Goal: Information Seeking & Learning: Understand process/instructions

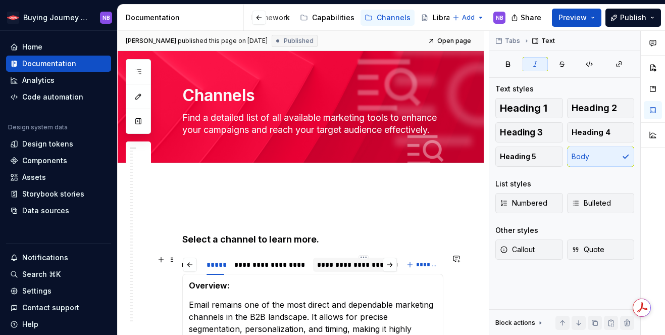
scroll to position [7, 0]
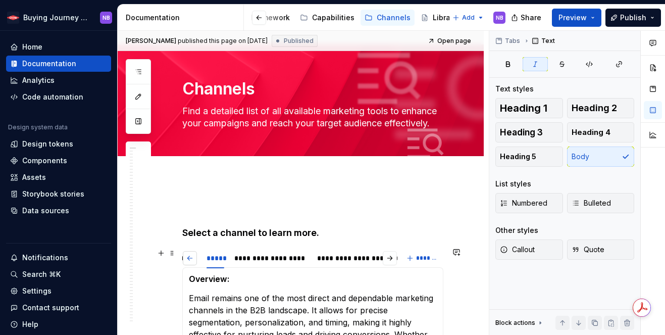
click at [191, 256] on button "button" at bounding box center [190, 258] width 14 height 14
click at [355, 254] on div "**********" at bounding box center [380, 258] width 71 height 10
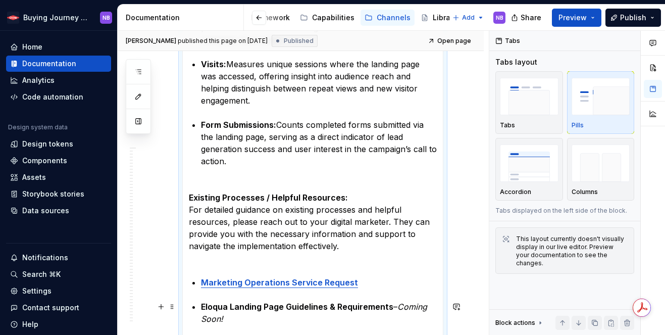
scroll to position [908, 0]
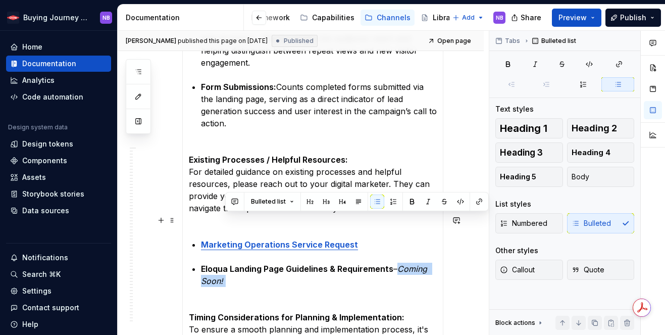
drag, startPoint x: 373, startPoint y: 231, endPoint x: 393, endPoint y: 219, distance: 23.1
click at [393, 262] on p "Eloqua Landing Page Guidelines & Requirements – Coming Soon!" at bounding box center [319, 280] width 236 height 36
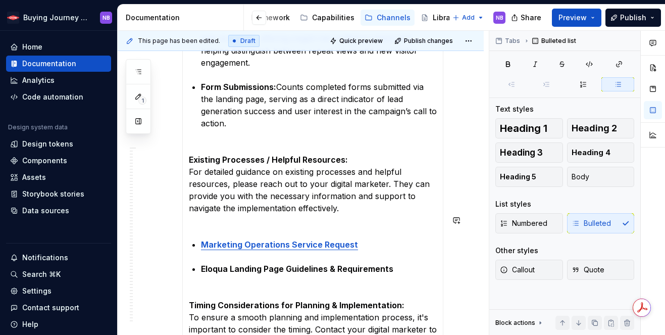
type textarea "*"
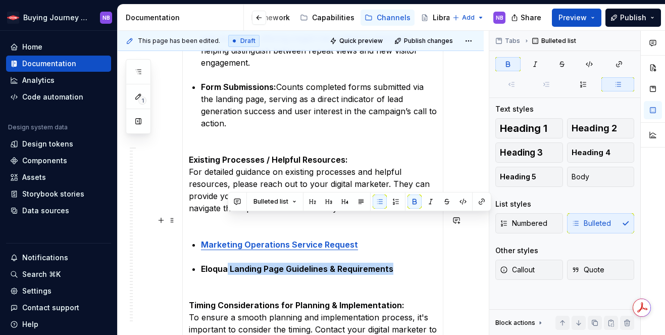
drag, startPoint x: 389, startPoint y: 221, endPoint x: 227, endPoint y: 220, distance: 161.5
click at [227, 263] on strong "Eloqua Landing Page Guidelines & Requirements" at bounding box center [297, 268] width 192 height 10
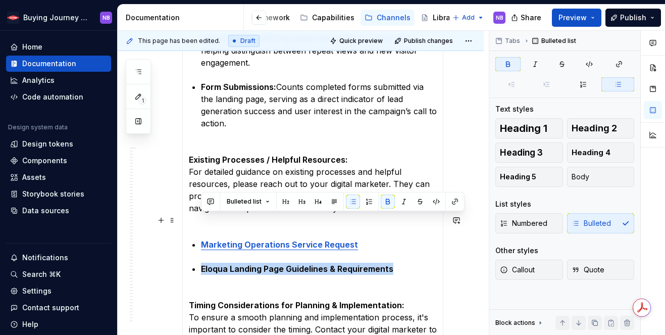
drag, startPoint x: 198, startPoint y: 219, endPoint x: 390, endPoint y: 220, distance: 191.8
type textarea "*"
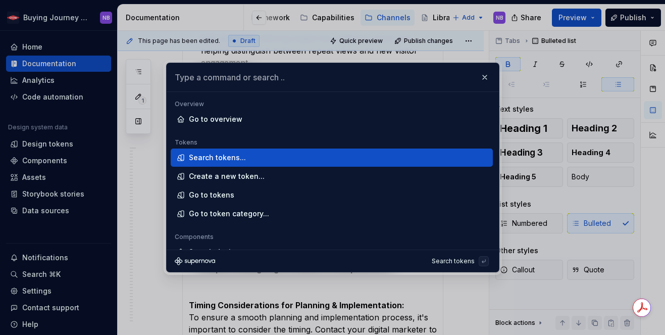
type input "[URL][DOMAIN_NAME][DOMAIN_NAME][DOMAIN_NAME][EMAIL_ADDRESS][PERSON_NAME][DOMAIN…"
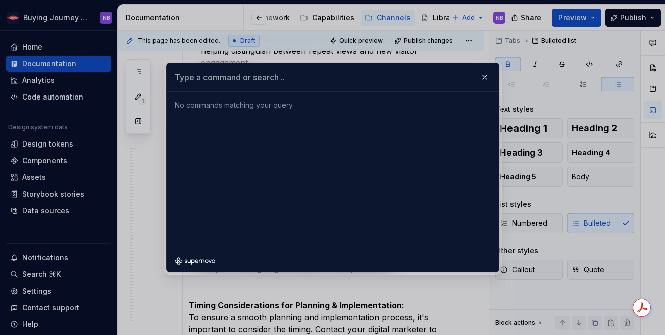
scroll to position [0, 0]
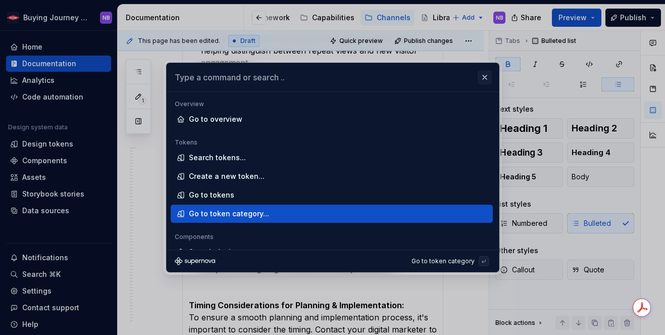
click at [483, 71] on button "button" at bounding box center [484, 77] width 14 height 14
type textarea "*"
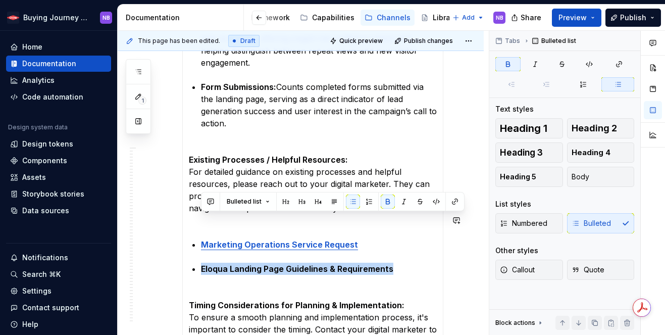
drag, startPoint x: 401, startPoint y: 218, endPoint x: 207, endPoint y: 214, distance: 193.8
click at [456, 199] on button "button" at bounding box center [455, 201] width 14 height 14
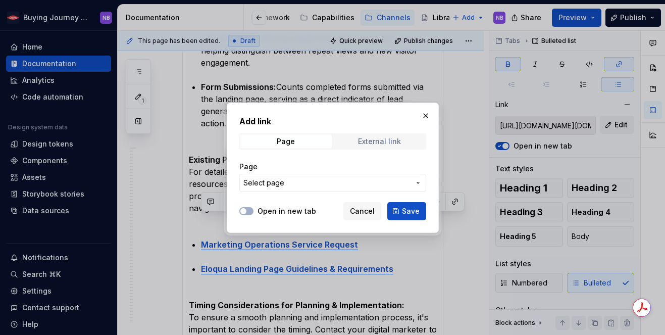
click at [369, 141] on div "External link" at bounding box center [379, 141] width 43 height 8
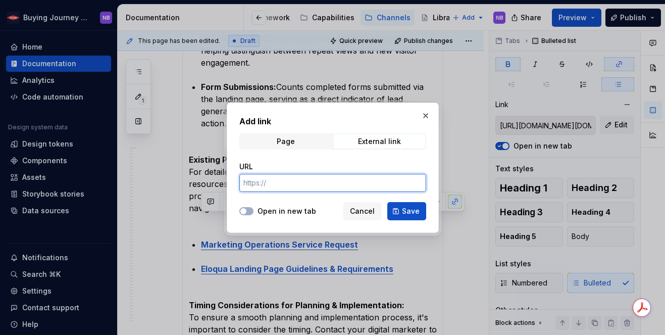
click at [353, 185] on input "URL" at bounding box center [332, 183] width 187 height 18
paste input "[URL][DOMAIN_NAME][DOMAIN_NAME][DOMAIN_NAME][EMAIL_ADDRESS][PERSON_NAME][DOMAIN…"
type input "[URL][DOMAIN_NAME][DOMAIN_NAME][DOMAIN_NAME][EMAIL_ADDRESS][PERSON_NAME][DOMAIN…"
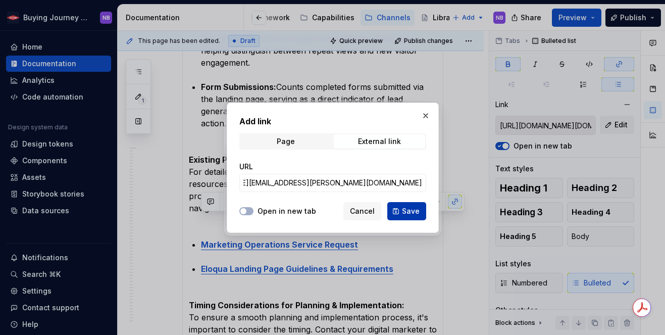
click at [410, 208] on span "Save" at bounding box center [411, 211] width 18 height 10
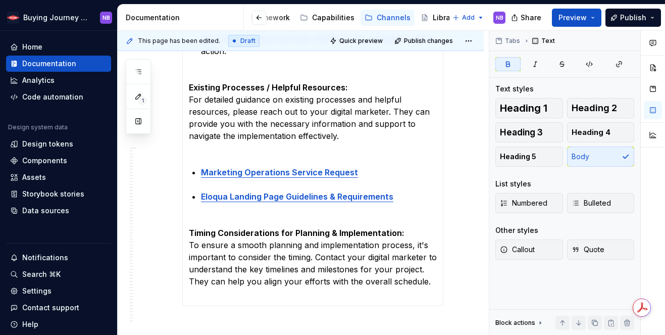
scroll to position [1000, 0]
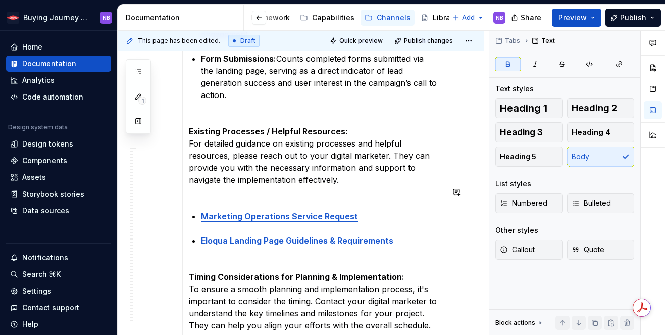
type textarea "*"
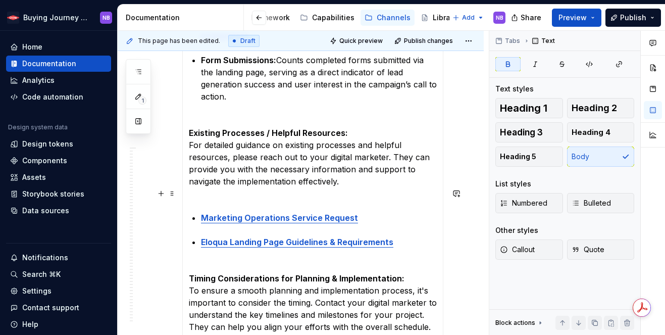
click at [407, 236] on p "Eloqua Landing Page Guidelines & Requirements" at bounding box center [319, 248] width 236 height 24
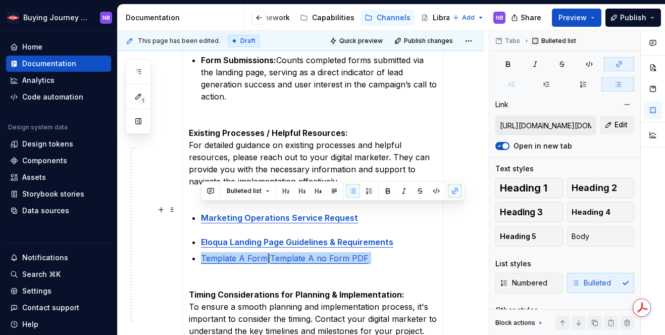
drag, startPoint x: 370, startPoint y: 209, endPoint x: 193, endPoint y: 212, distance: 177.2
click at [218, 253] on strong "Template A Form" at bounding box center [235, 258] width 68 height 10
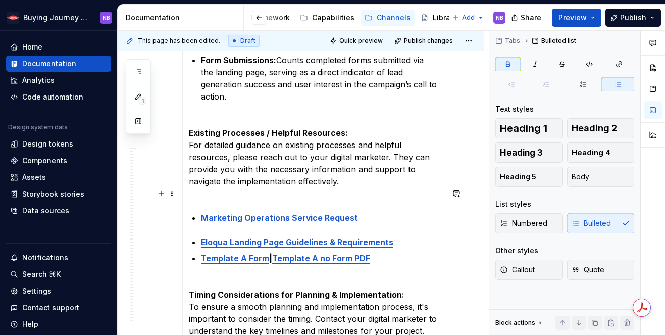
click at [395, 236] on p "Eloqua Landing Page Guidelines & Requirements" at bounding box center [319, 242] width 236 height 12
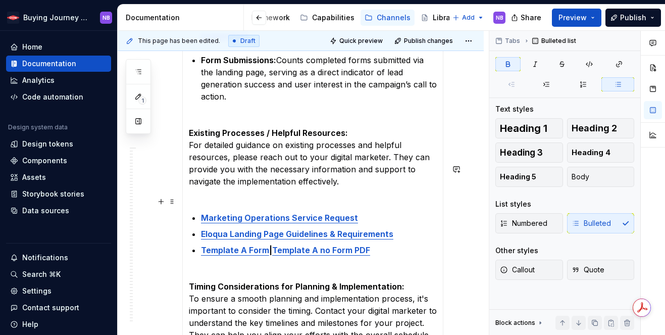
click at [386, 244] on p "Template A Form | Template A no Form PDF" at bounding box center [319, 256] width 236 height 24
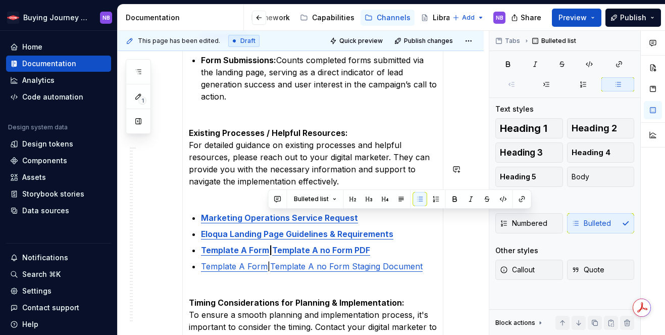
click at [268, 260] on p "Template A Form | Template A no Form Staging Document" at bounding box center [319, 272] width 236 height 24
copy p "|"
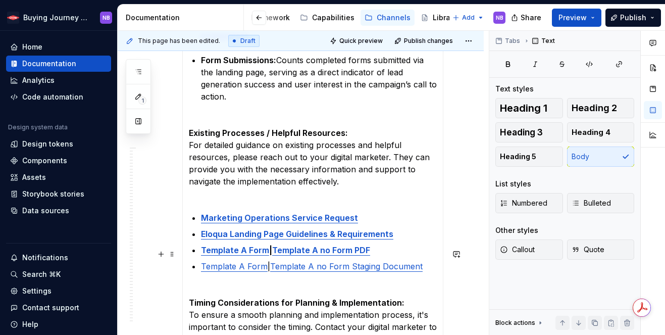
click at [406, 296] on p "Timing Considerations for Planning & Implementation:   To ensure a smooth plann…" at bounding box center [313, 332] width 248 height 73
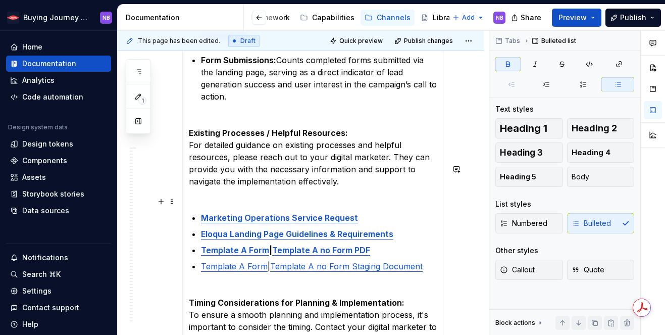
click at [402, 244] on p "Template A Form | Template A no Form PDF" at bounding box center [319, 250] width 236 height 12
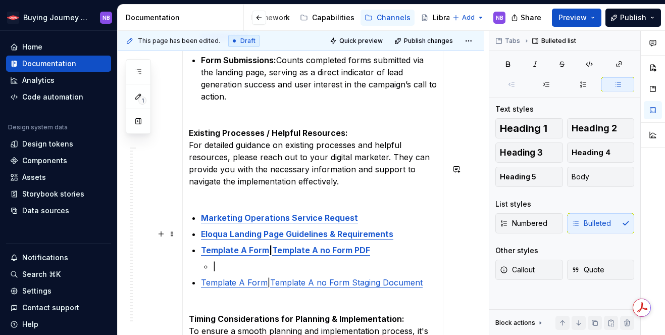
click at [207, 224] on ul "Marketing Operations Service Request Eloqua Landing Page Guidelines & Requireme…" at bounding box center [319, 255] width 236 height 89
click at [212, 244] on li "Template A Form | Template A no Form PDF |" at bounding box center [319, 258] width 236 height 28
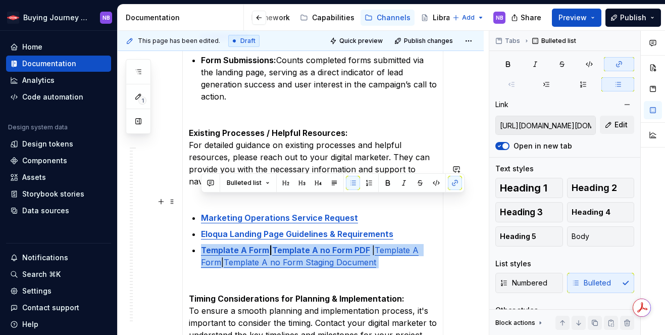
drag, startPoint x: 393, startPoint y: 213, endPoint x: 200, endPoint y: 202, distance: 193.6
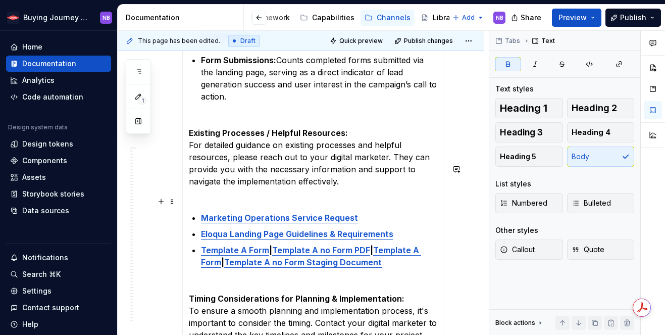
click at [424, 244] on p "Template A Form | Template A no Form PDF | Template A Form | Template A no Form…" at bounding box center [319, 262] width 236 height 36
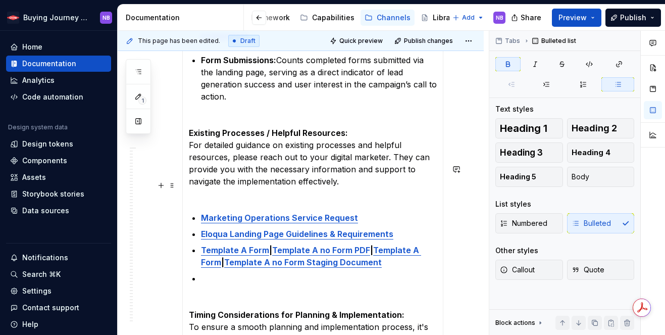
click at [405, 228] on p "Eloqua Landing Page Guidelines & Requirements" at bounding box center [319, 234] width 236 height 12
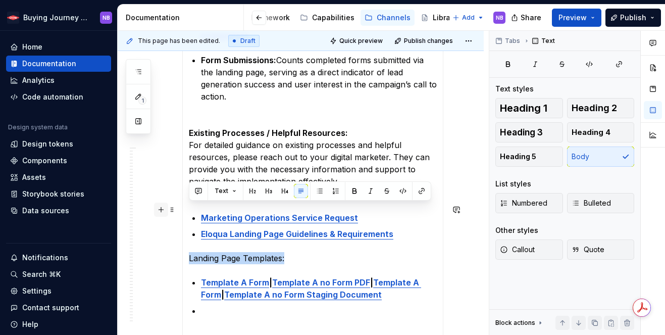
drag, startPoint x: 295, startPoint y: 207, endPoint x: 155, endPoint y: 209, distance: 139.8
click at [280, 304] on p at bounding box center [319, 316] width 236 height 24
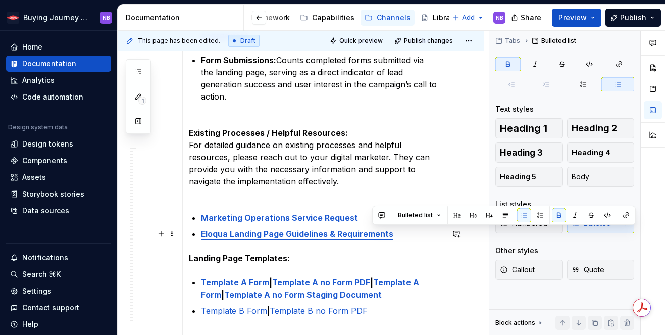
click at [371, 276] on p "Template A Form | Template A no Form PDF | Template A Form | Template A no Form…" at bounding box center [319, 288] width 236 height 24
copy strong "|"
click at [390, 304] on p "Template B Form | Template B no Form PDF" at bounding box center [319, 316] width 236 height 24
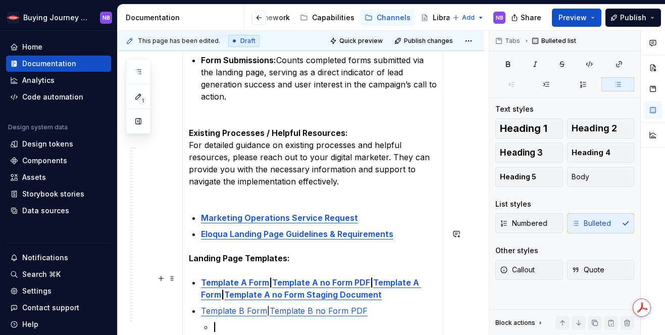
click at [235, 321] on p "|" at bounding box center [325, 327] width 224 height 12
click at [213, 321] on li "|" at bounding box center [325, 327] width 224 height 12
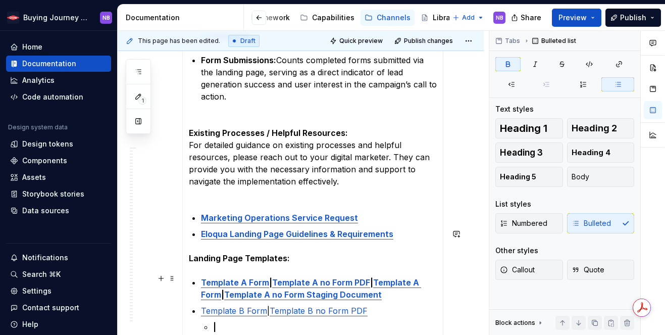
click at [212, 304] on li "Template B Form | Template B no Form PDF |" at bounding box center [319, 318] width 236 height 28
click at [308, 321] on p at bounding box center [319, 333] width 236 height 24
click at [387, 304] on p "Template B Form | Template B no Form PDF |" at bounding box center [319, 310] width 236 height 12
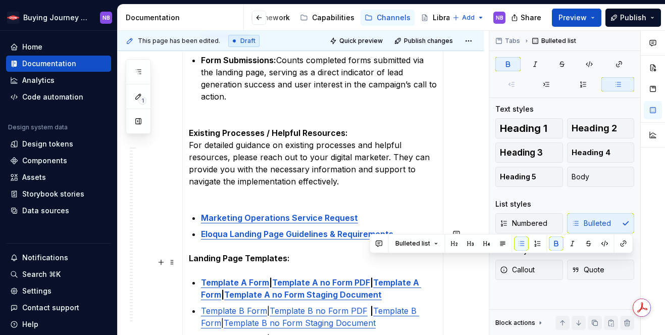
click at [368, 304] on p "Template B Form | Template B no Form PDF | Template B Form | Template B no Form…" at bounding box center [319, 316] width 236 height 24
copy strong "|"
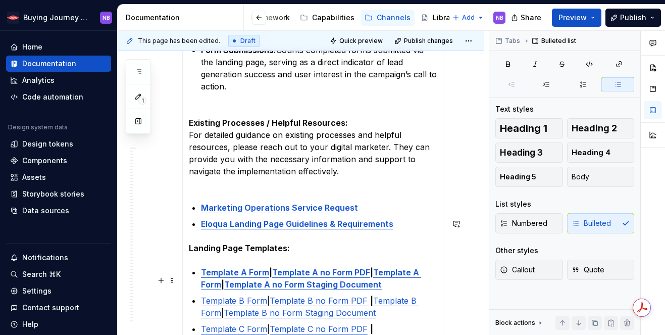
click at [417, 323] on p "Template C Form | Template C no Form PDF |" at bounding box center [319, 329] width 236 height 12
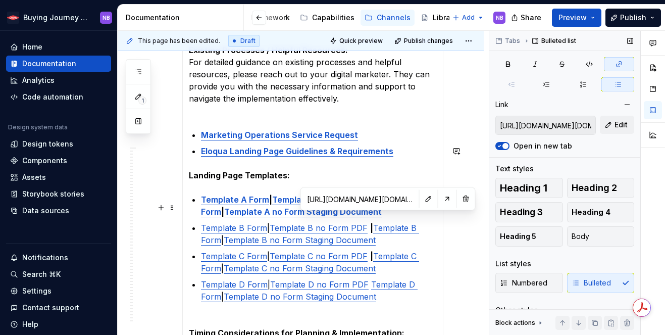
type input "[URL][DOMAIN_NAME][DOMAIN_NAME][DOMAIN_NAME][EMAIL_ADDRESS][PERSON_NAME][DOMAIN…"
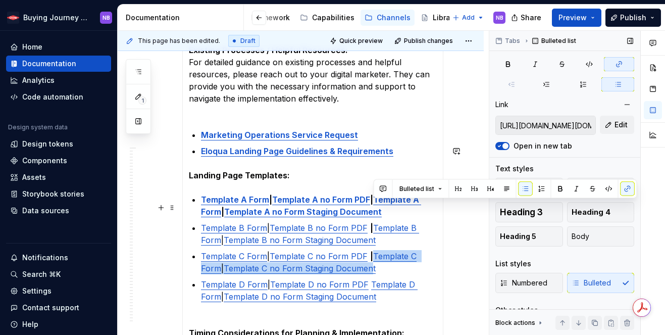
click at [372, 250] on p "Template C Form | Template C no Form PDF | Template C Form | Template C no Form…" at bounding box center [319, 262] width 236 height 24
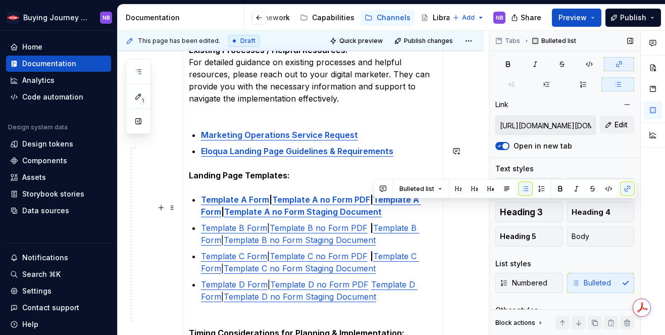
click at [400, 250] on p "Template C Form | Template C no Form PDF | Template C Form | Template C no Form…" at bounding box center [319, 262] width 236 height 24
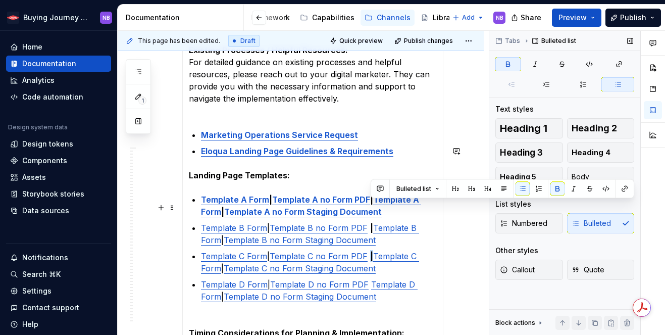
click at [369, 250] on p "Template C Form | Template C no Form PDF | Template C Form | Template C no Form…" at bounding box center [319, 262] width 236 height 24
copy strong "|"
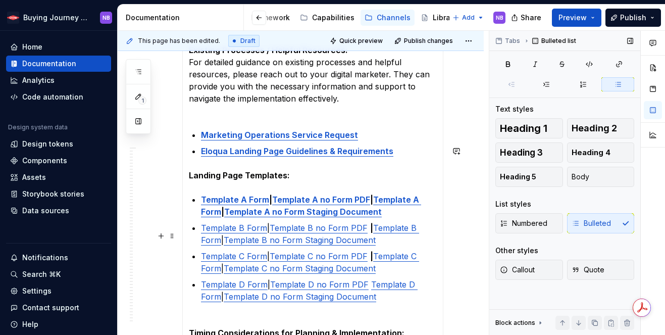
click at [371, 279] on link "Template D Form" at bounding box center [309, 290] width 217 height 22
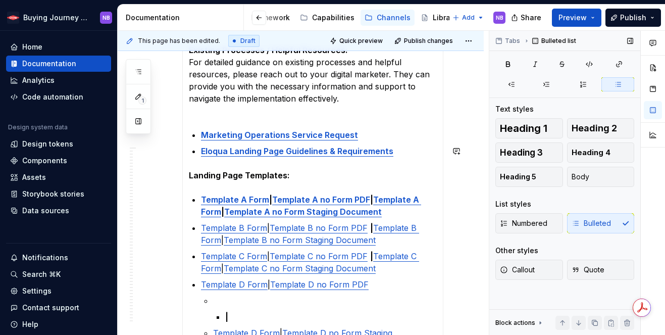
scroll to position [1022, 0]
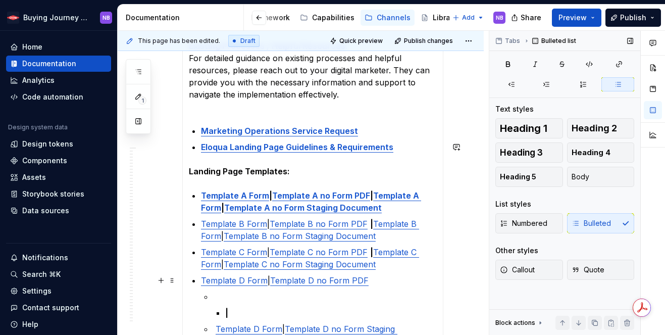
click at [213, 323] on li "Template D Form | Template D no Form Staging Document" at bounding box center [325, 341] width 224 height 36
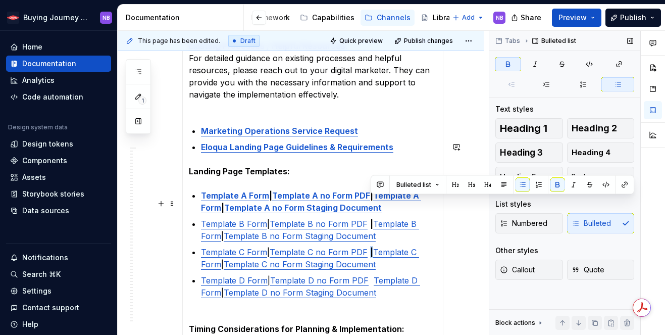
click at [372, 247] on strong "|" at bounding box center [371, 252] width 3 height 10
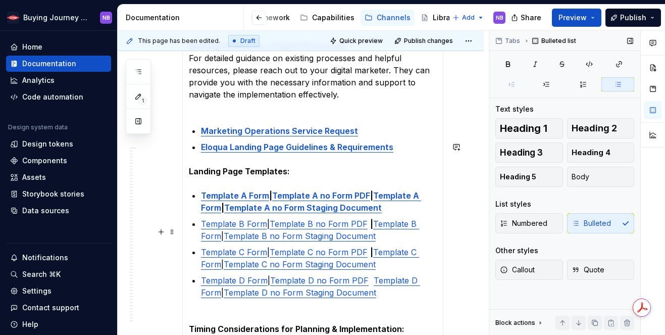
click at [370, 274] on p "Template D Form | Template D no Form PDF Template D Form | Template D no Form S…" at bounding box center [319, 292] width 236 height 36
click at [399, 274] on p "Template D Form | Template D no Form PDF | Template D Form | Template D no Form…" at bounding box center [319, 292] width 236 height 36
click at [373, 274] on p "Template D Form | Template D no Form PDF | Template D Form | Template D no Form…" at bounding box center [319, 292] width 236 height 36
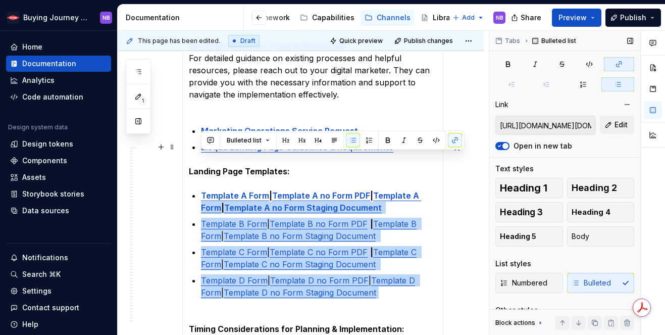
type input "[URL][DOMAIN_NAME][DOMAIN_NAME][DOMAIN_NAME][EMAIL_ADDRESS][PERSON_NAME][DOMAIN…"
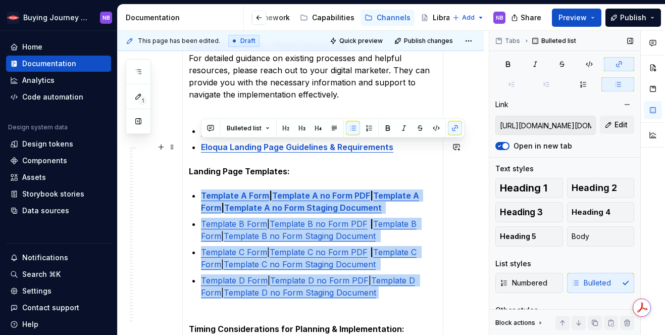
drag, startPoint x: 402, startPoint y: 245, endPoint x: 199, endPoint y: 149, distance: 224.4
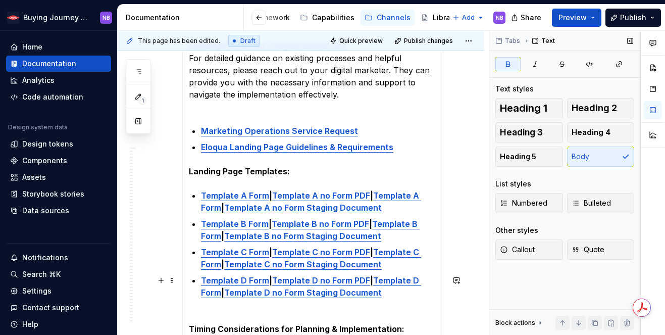
click at [370, 324] on strong "Timing Considerations for Planning & Implementation:" at bounding box center [297, 329] width 216 height 10
click at [430, 274] on p "Template D Form | Template D no Form PDF | Template D Form | Template D no Form…" at bounding box center [319, 292] width 236 height 36
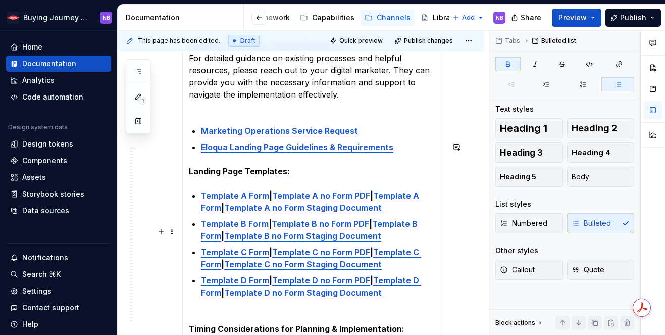
click at [426, 274] on p "Template D Form | Template D no Form PDF | Template D Form | Template D no Form…" at bounding box center [319, 292] width 236 height 36
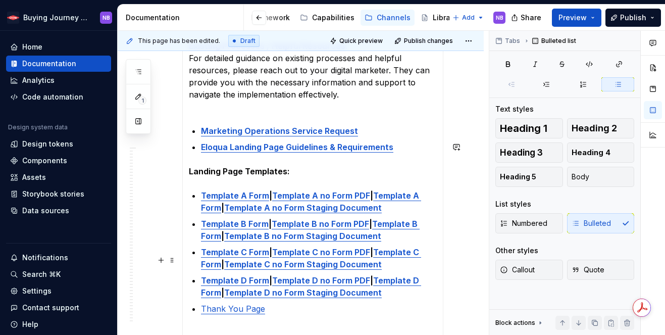
click at [260, 302] on p "Thank You Page" at bounding box center [319, 314] width 236 height 24
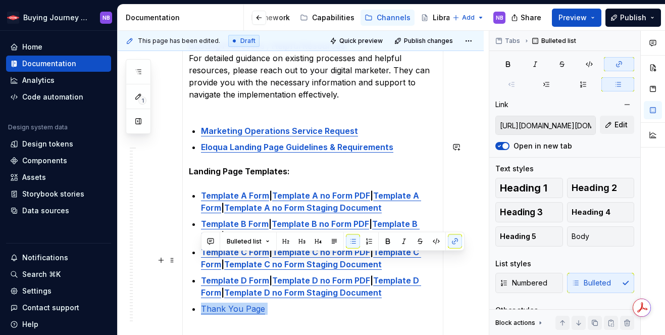
drag, startPoint x: 268, startPoint y: 258, endPoint x: 197, endPoint y: 258, distance: 71.2
click at [201, 302] on li "Thank You Page" at bounding box center [319, 314] width 236 height 24
click at [218, 302] on p "Thank You Page" at bounding box center [319, 314] width 236 height 24
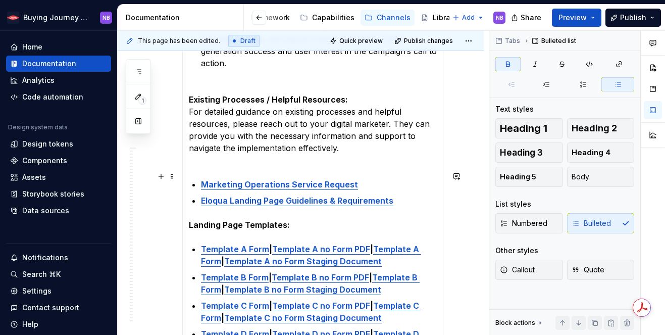
scroll to position [880, 0]
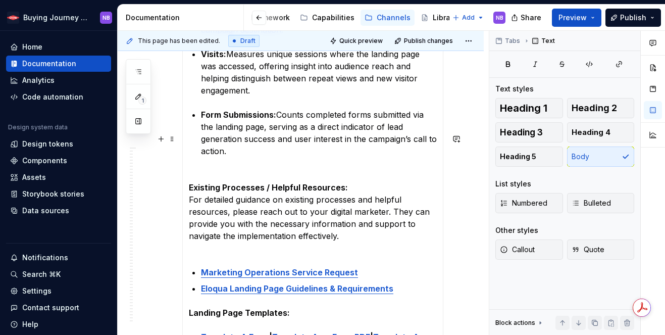
click at [331, 204] on p "Existing Processes / Helpful Resources:   For detailed guidance on existing pro…" at bounding box center [313, 217] width 248 height 73
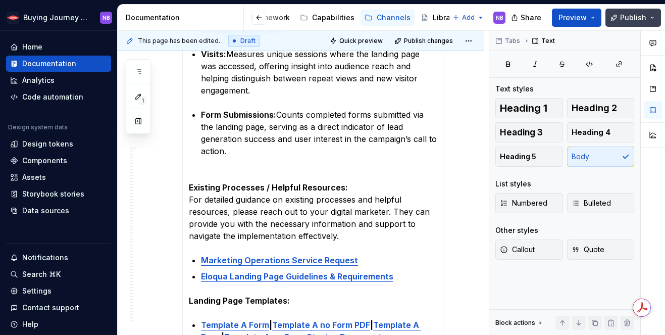
click at [613, 14] on button "Publish" at bounding box center [633, 18] width 56 height 18
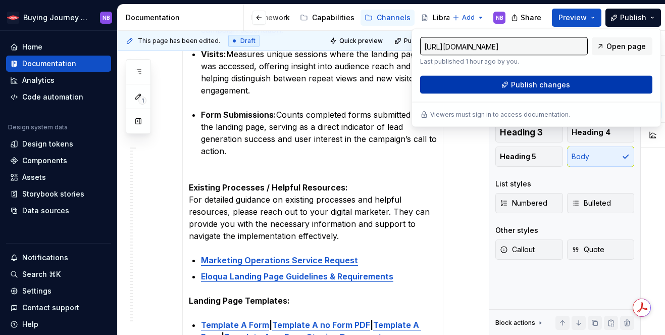
click at [555, 84] on span "Publish changes" at bounding box center [540, 85] width 59 height 10
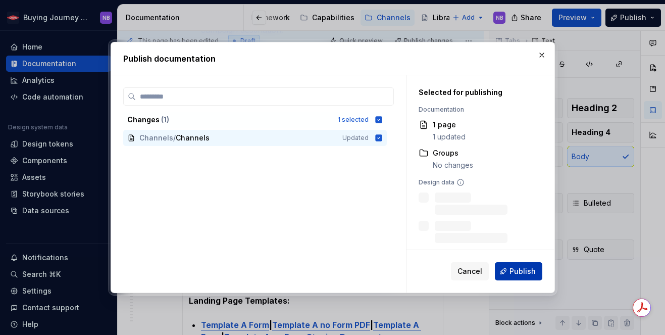
click at [513, 279] on button "Publish" at bounding box center [518, 271] width 47 height 18
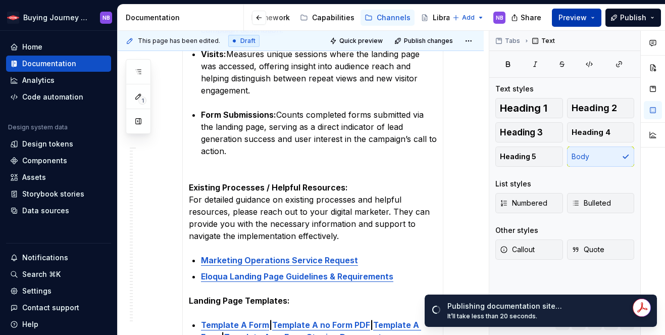
click at [578, 18] on span "Preview" at bounding box center [572, 18] width 28 height 10
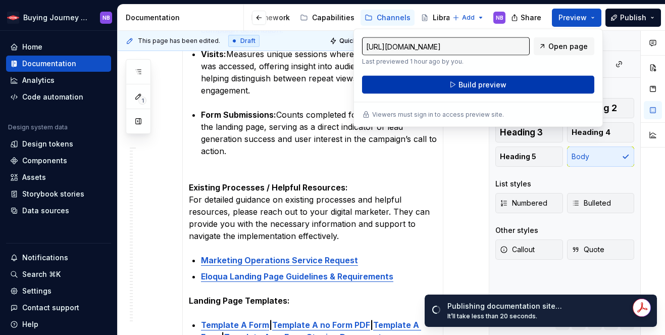
click at [575, 83] on button "Build preview" at bounding box center [478, 85] width 232 height 18
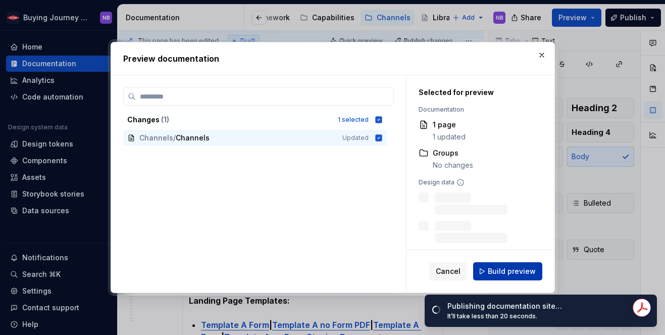
click at [499, 276] on button "Build preview" at bounding box center [507, 271] width 69 height 18
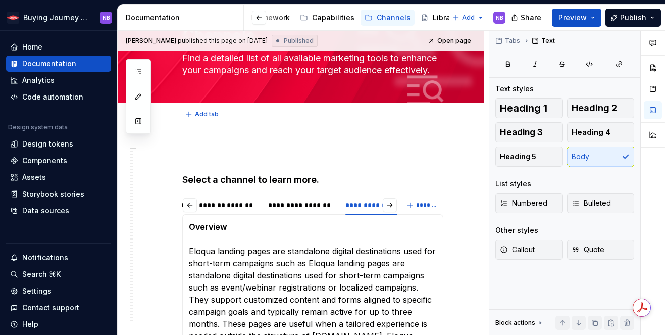
scroll to position [0, 0]
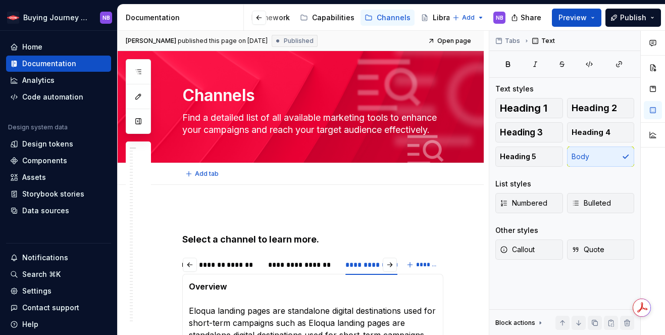
type textarea "*"
